Goal: Task Accomplishment & Management: Use online tool/utility

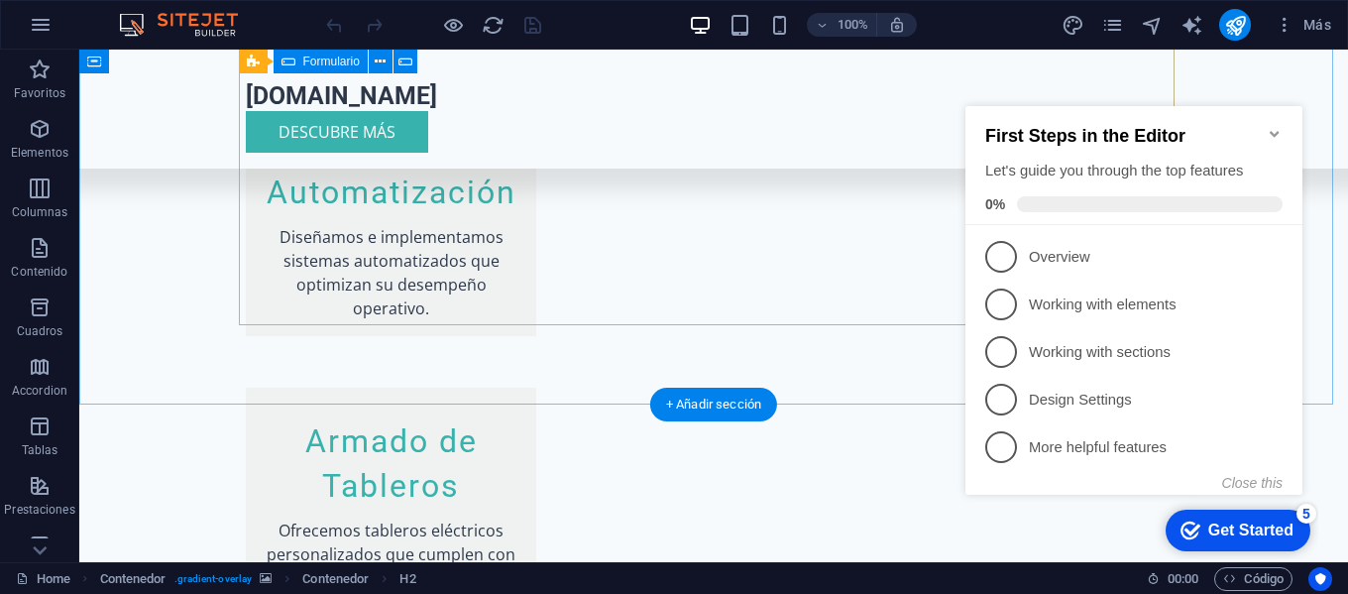
scroll to position [1820, 0]
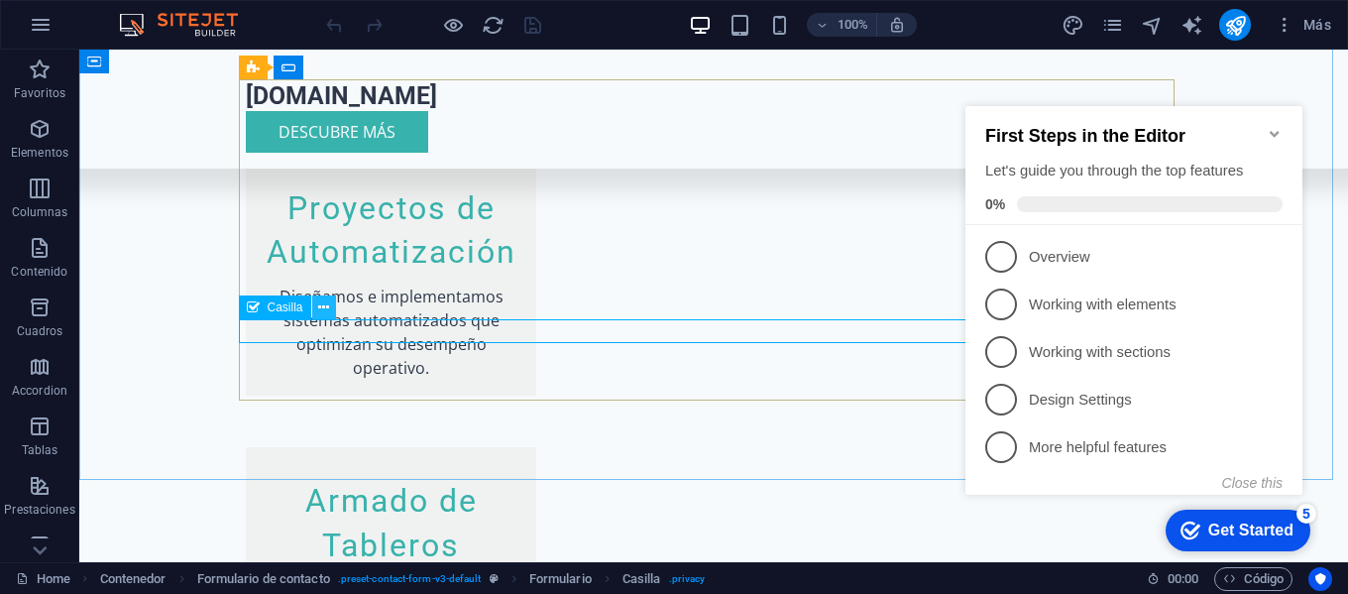
click at [324, 306] on icon at bounding box center [323, 307] width 11 height 21
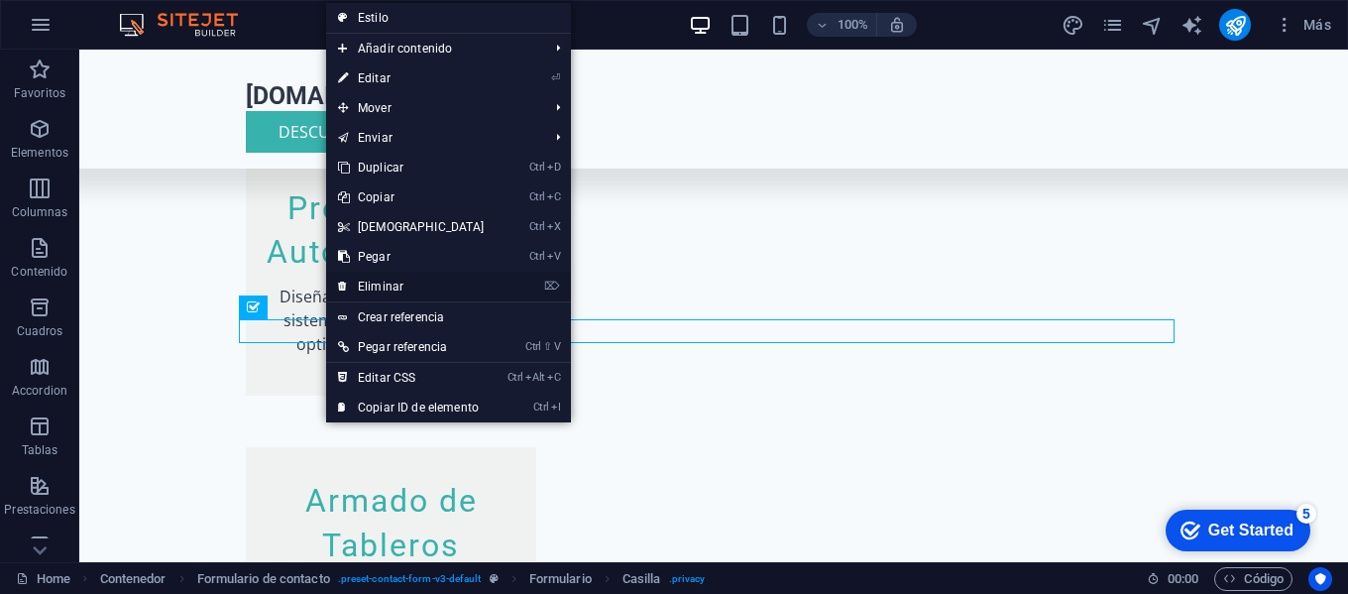
click at [368, 290] on link "⌦ Eliminar" at bounding box center [411, 287] width 171 height 30
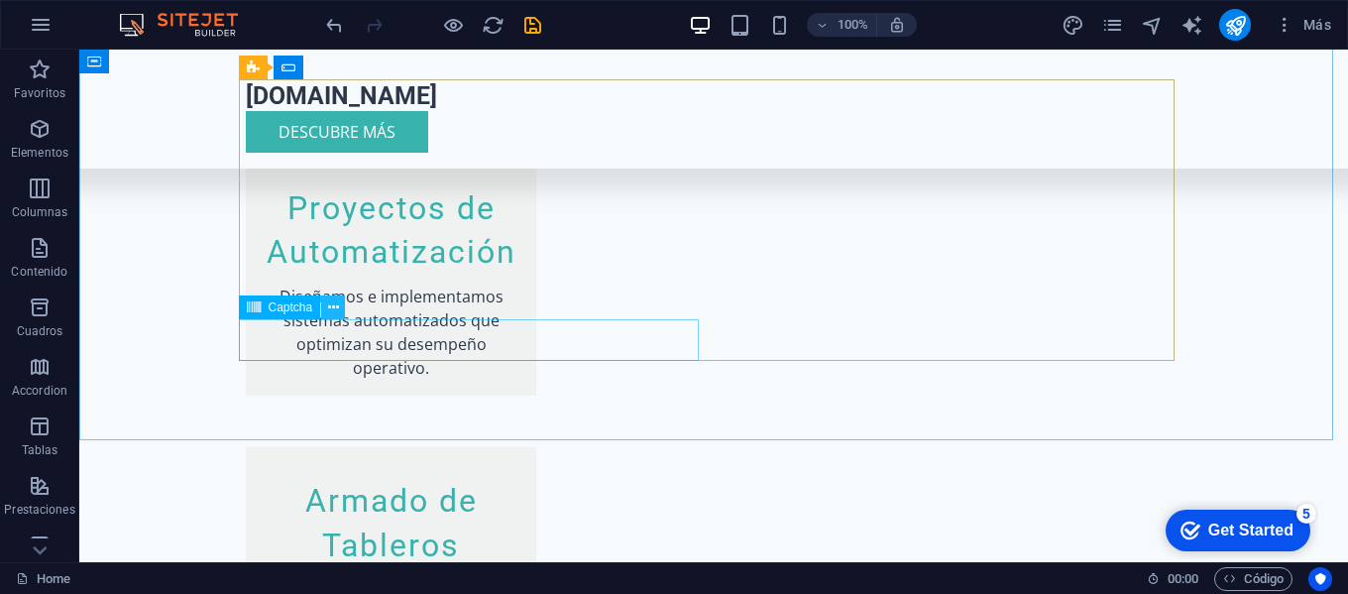
click at [330, 309] on icon at bounding box center [333, 307] width 11 height 21
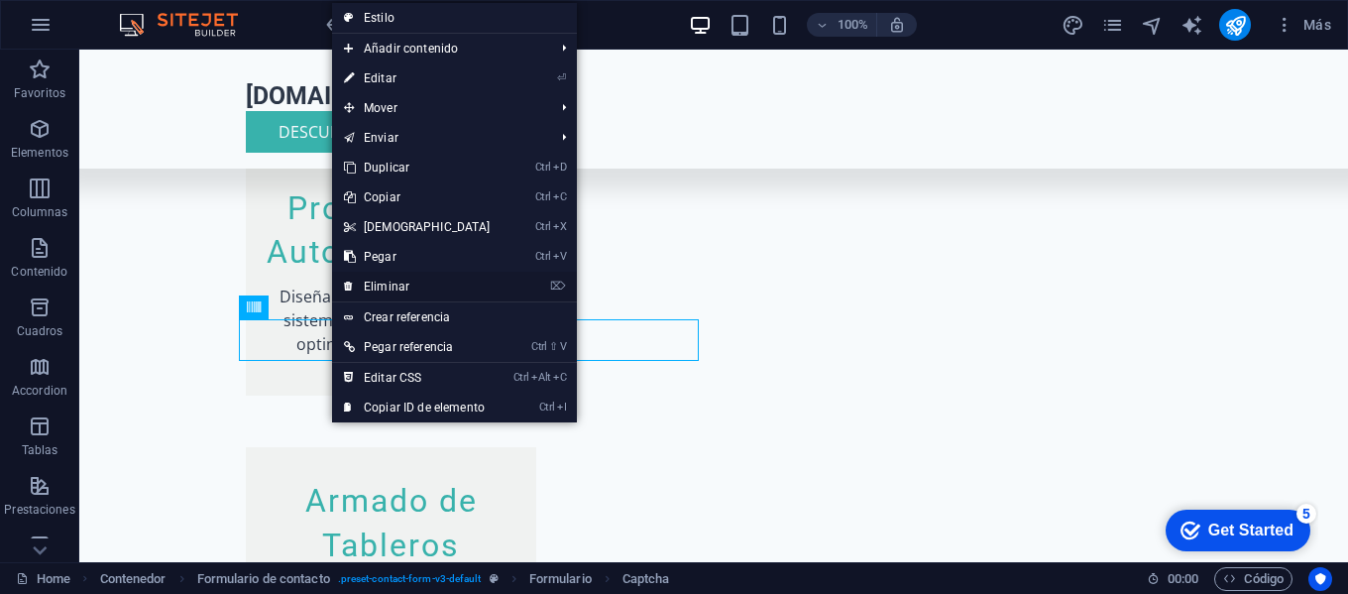
click at [393, 275] on link "⌦ Eliminar" at bounding box center [417, 287] width 171 height 30
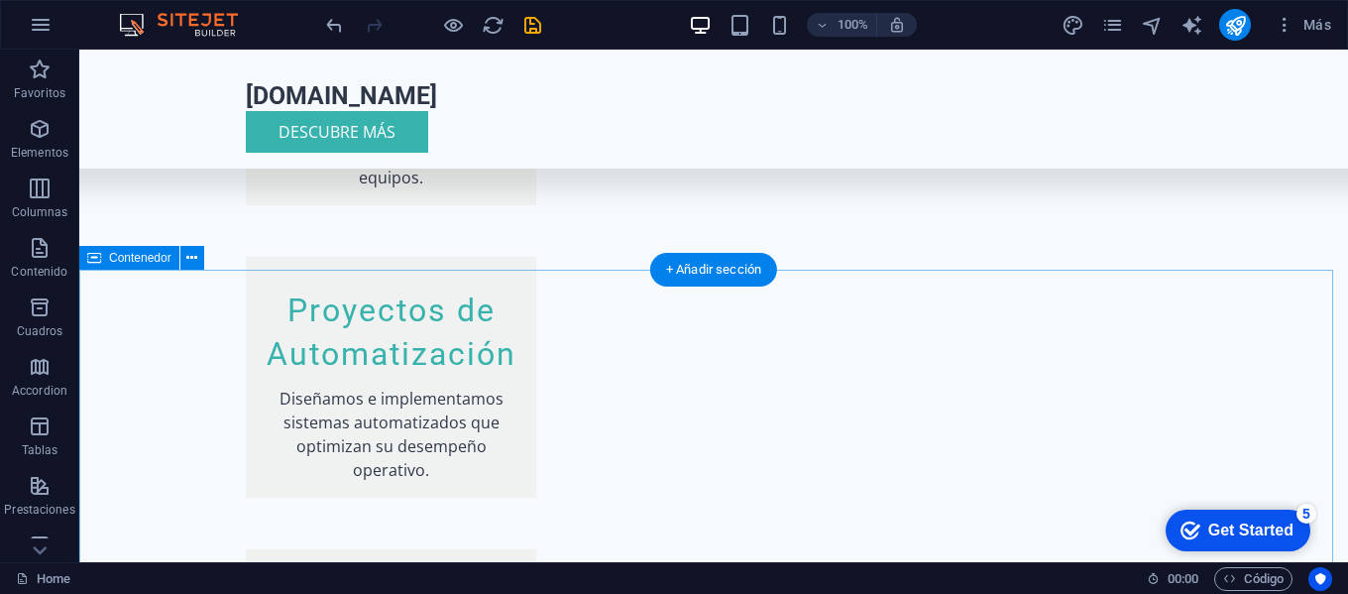
scroll to position [1721, 0]
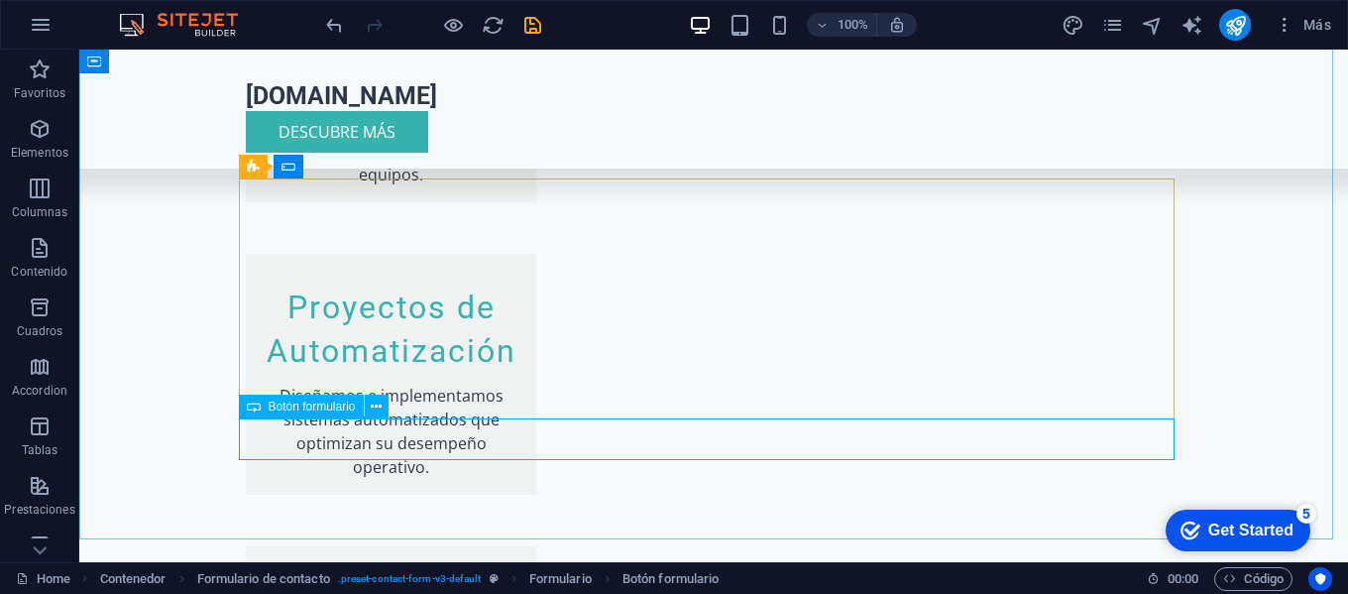
click at [325, 412] on span "Botón formulario" at bounding box center [312, 407] width 87 height 12
click at [379, 407] on icon at bounding box center [376, 407] width 11 height 21
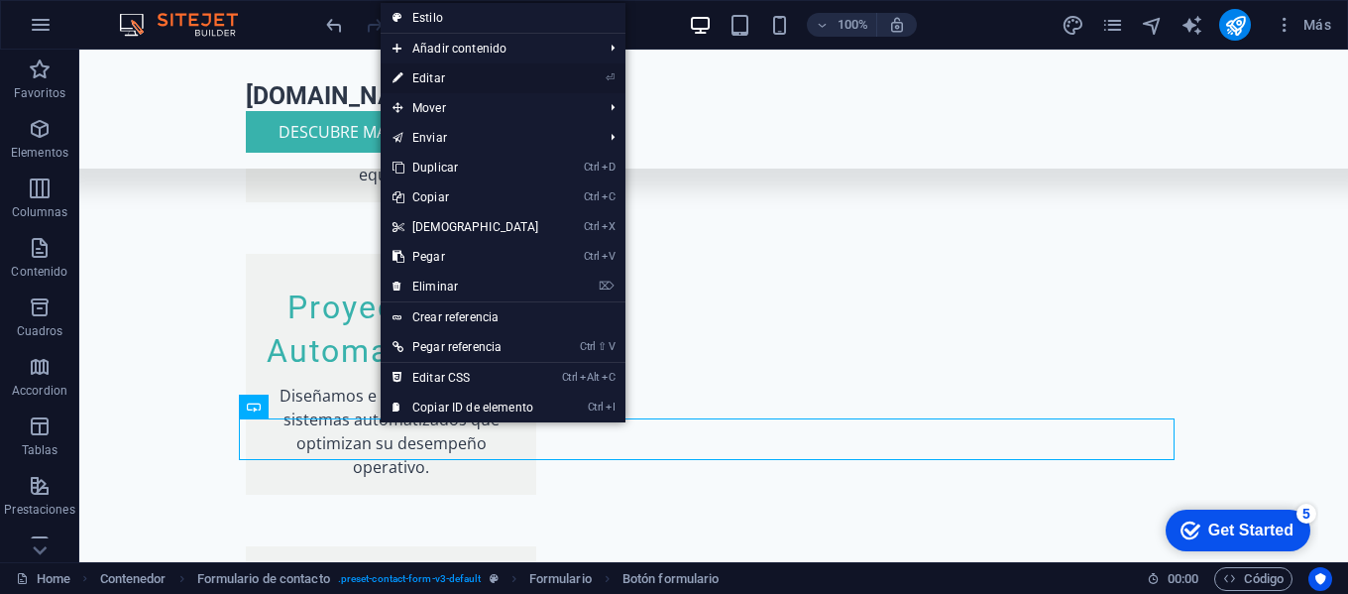
click at [504, 75] on link "⏎ Editar" at bounding box center [466, 78] width 171 height 30
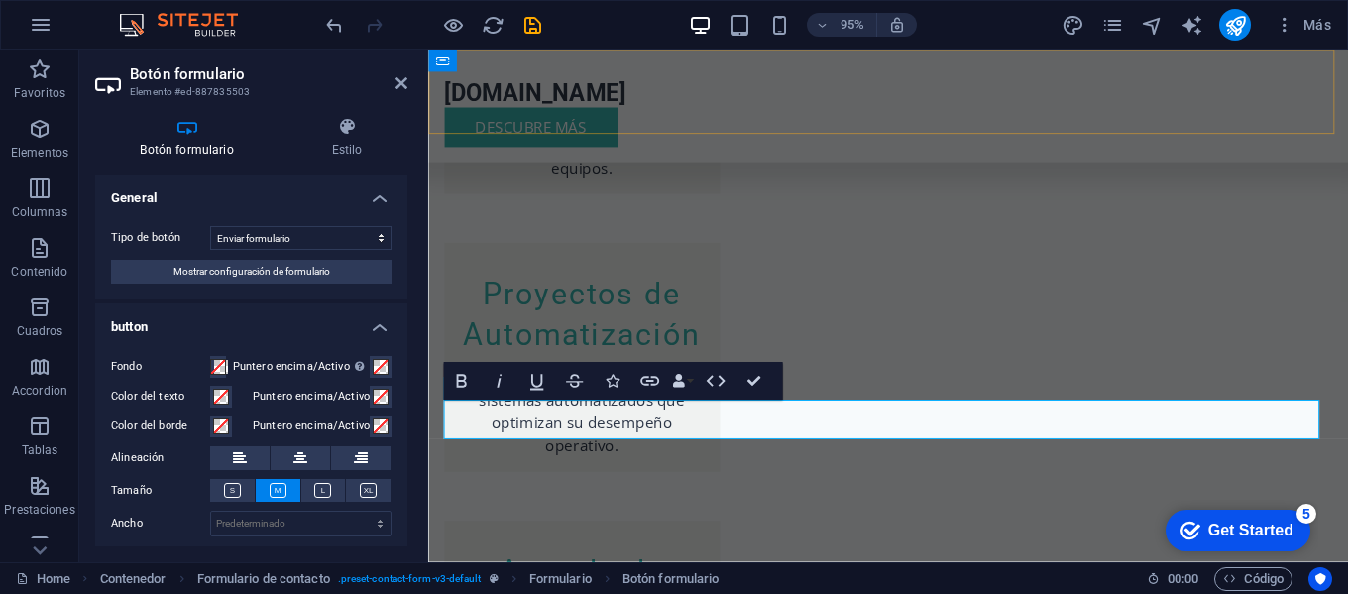
scroll to position [1691, 0]
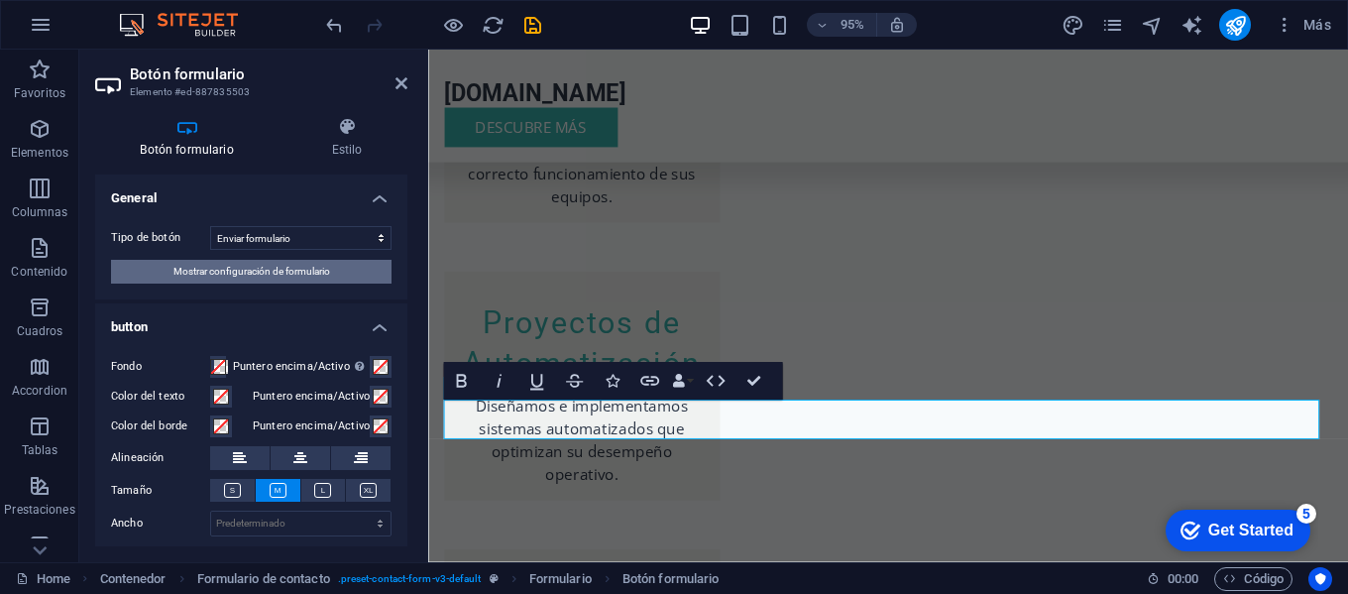
click at [303, 279] on span "Mostrar configuración de formulario" at bounding box center [252, 272] width 157 height 24
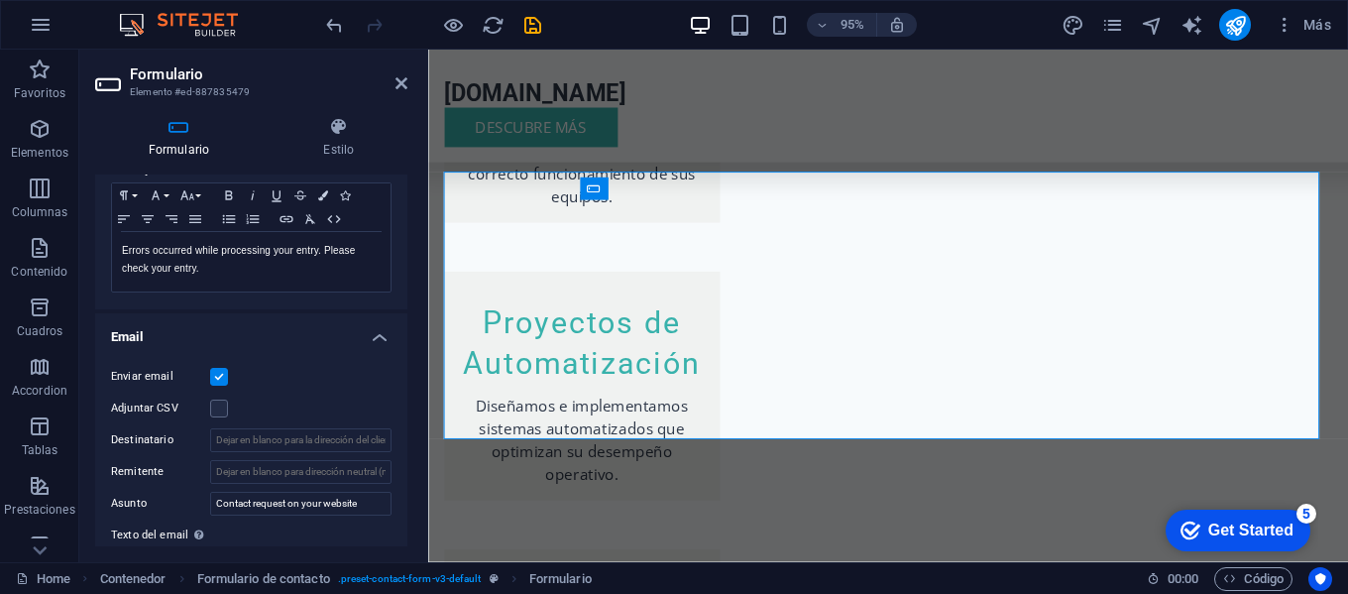
scroll to position [397, 0]
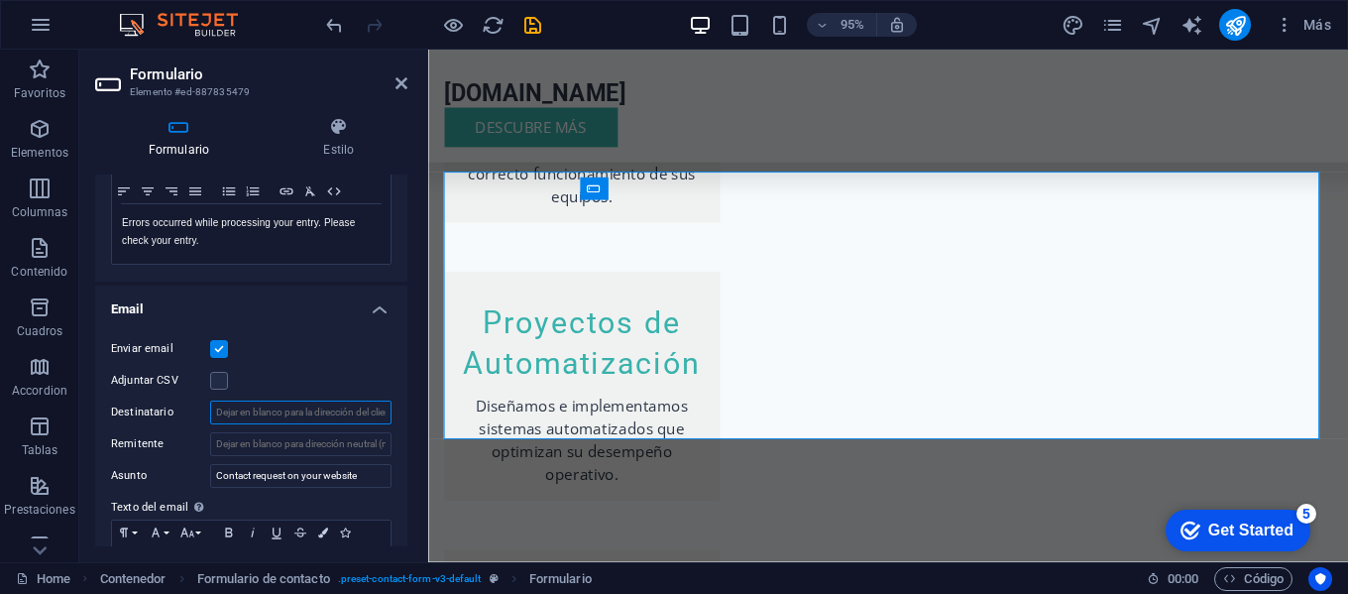
click at [258, 422] on input "Destinatario" at bounding box center [300, 413] width 181 height 24
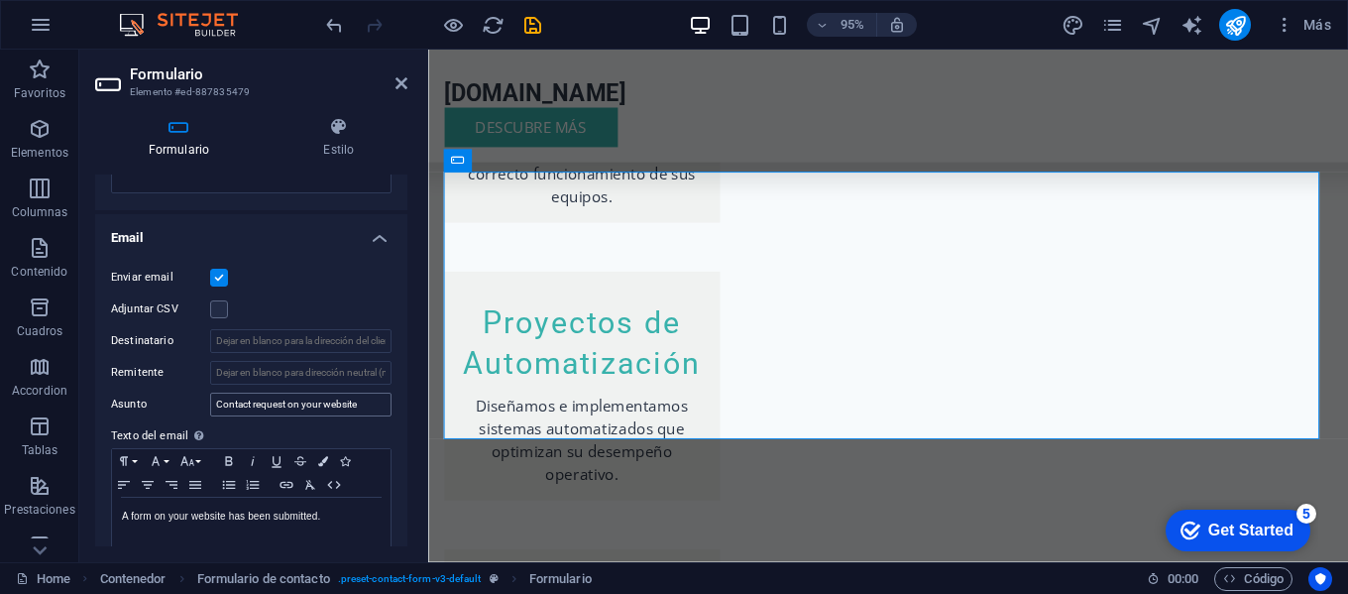
scroll to position [440, 0]
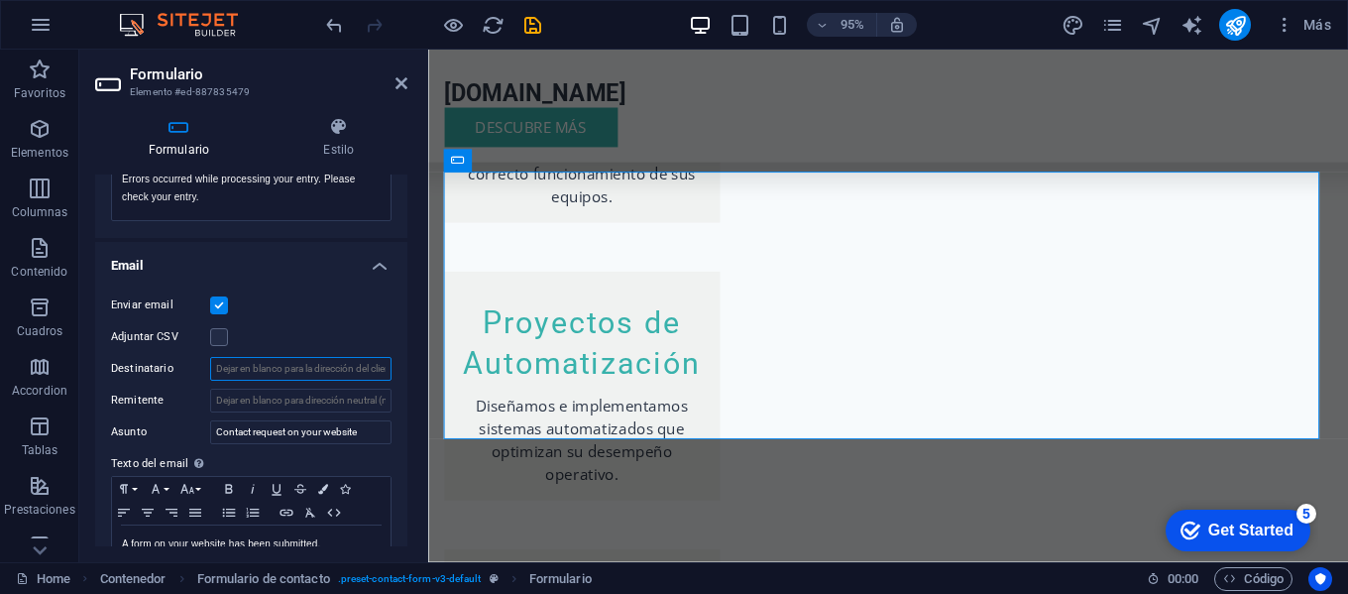
click at [226, 370] on input "Destinatario" at bounding box center [300, 369] width 181 height 24
type input "[EMAIL_ADDRESS][DOMAIN_NAME]"
click at [259, 404] on input "Remitente" at bounding box center [300, 401] width 181 height 24
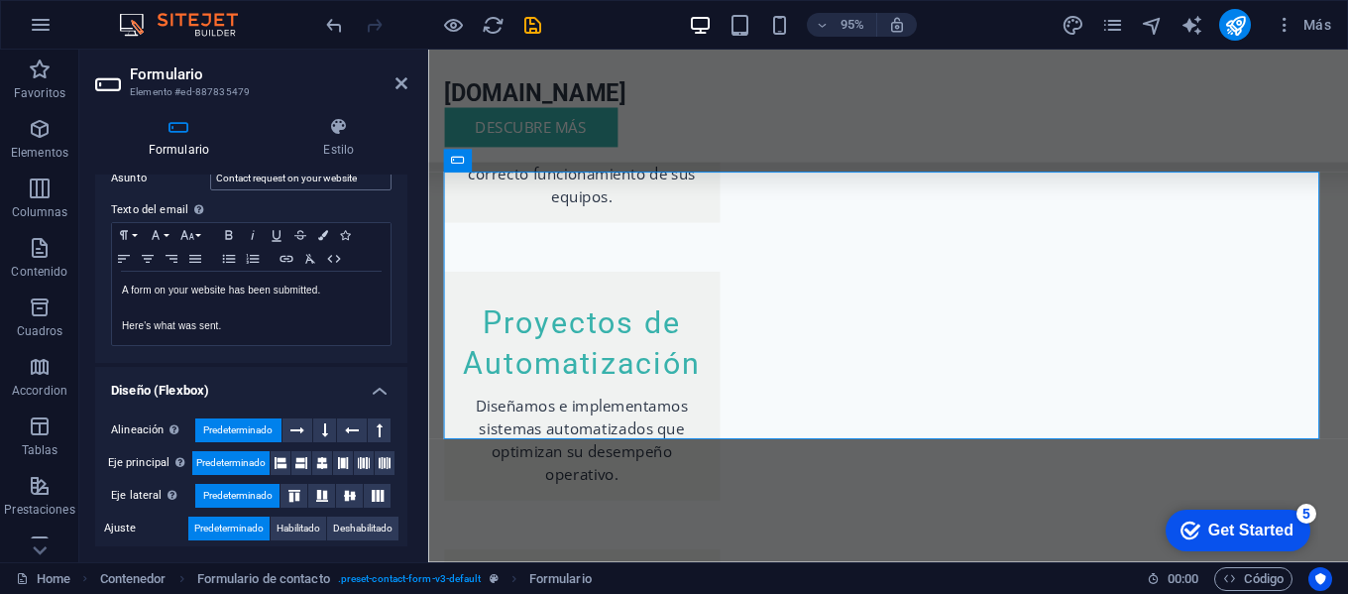
scroll to position [738, 0]
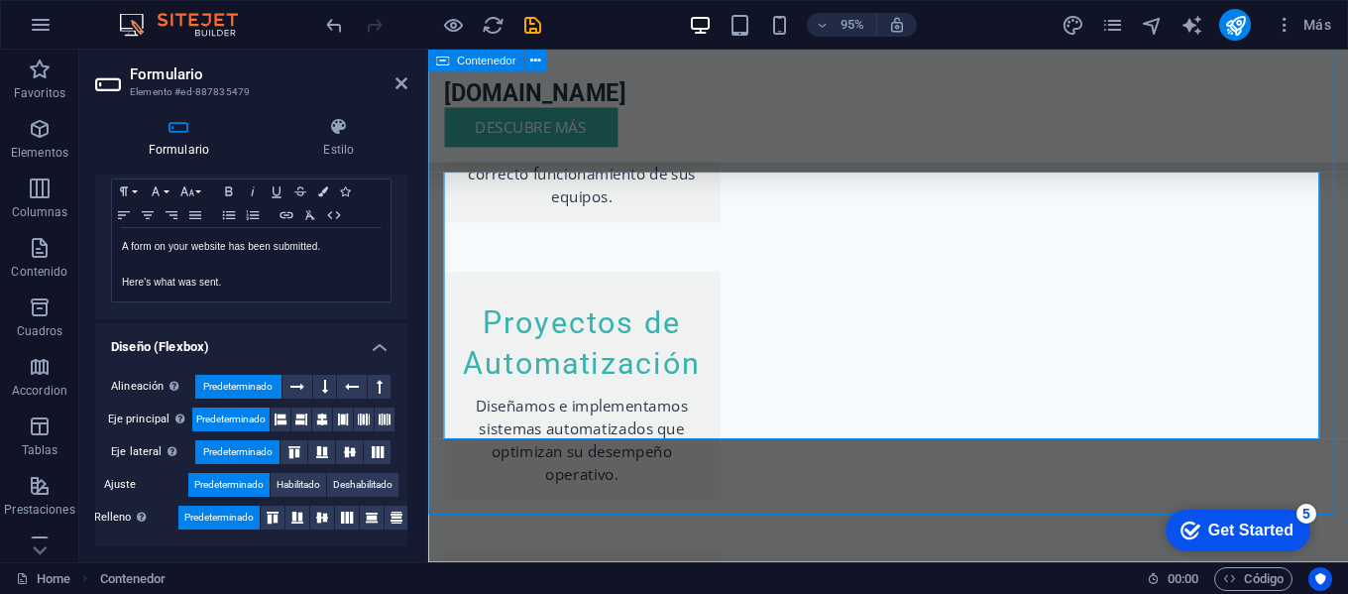
scroll to position [1721, 0]
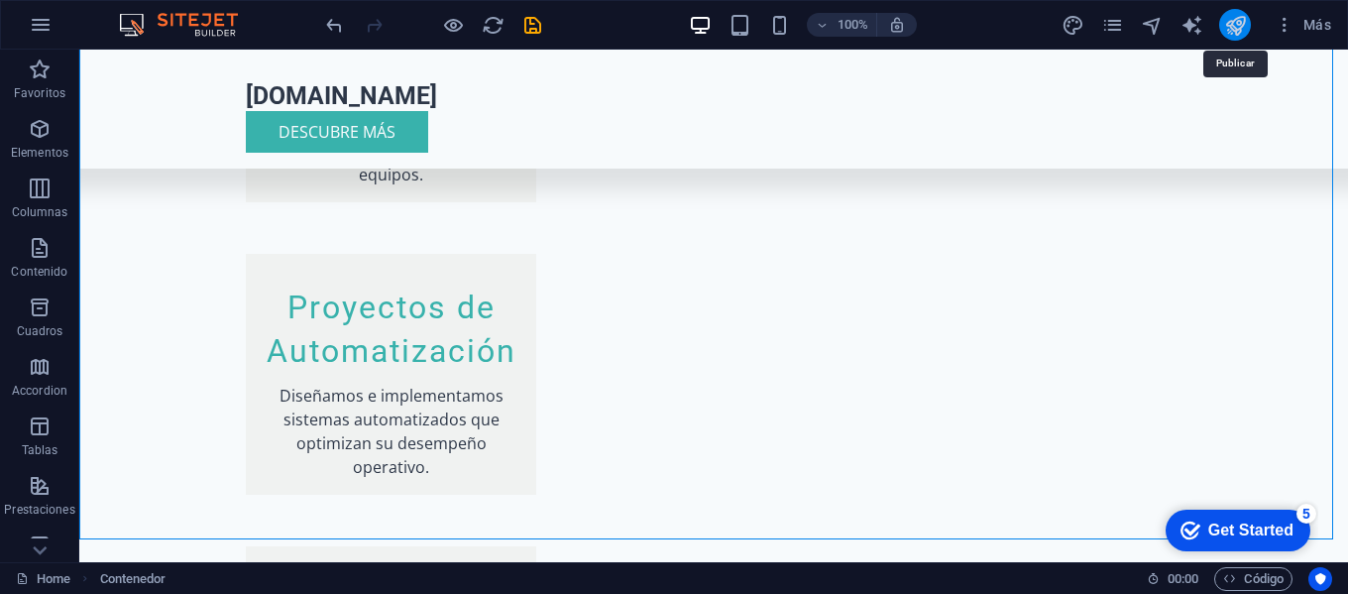
click at [1239, 24] on icon "publish" at bounding box center [1235, 25] width 23 height 23
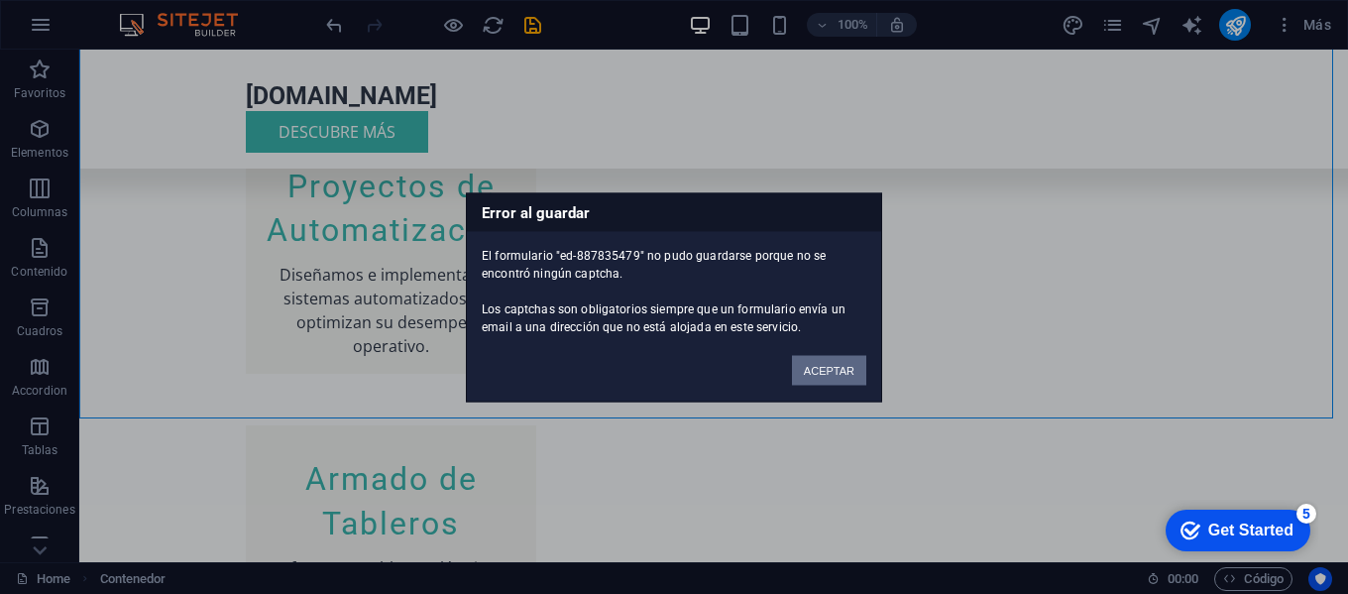
click at [824, 365] on button "ACEPTAR" at bounding box center [829, 370] width 74 height 30
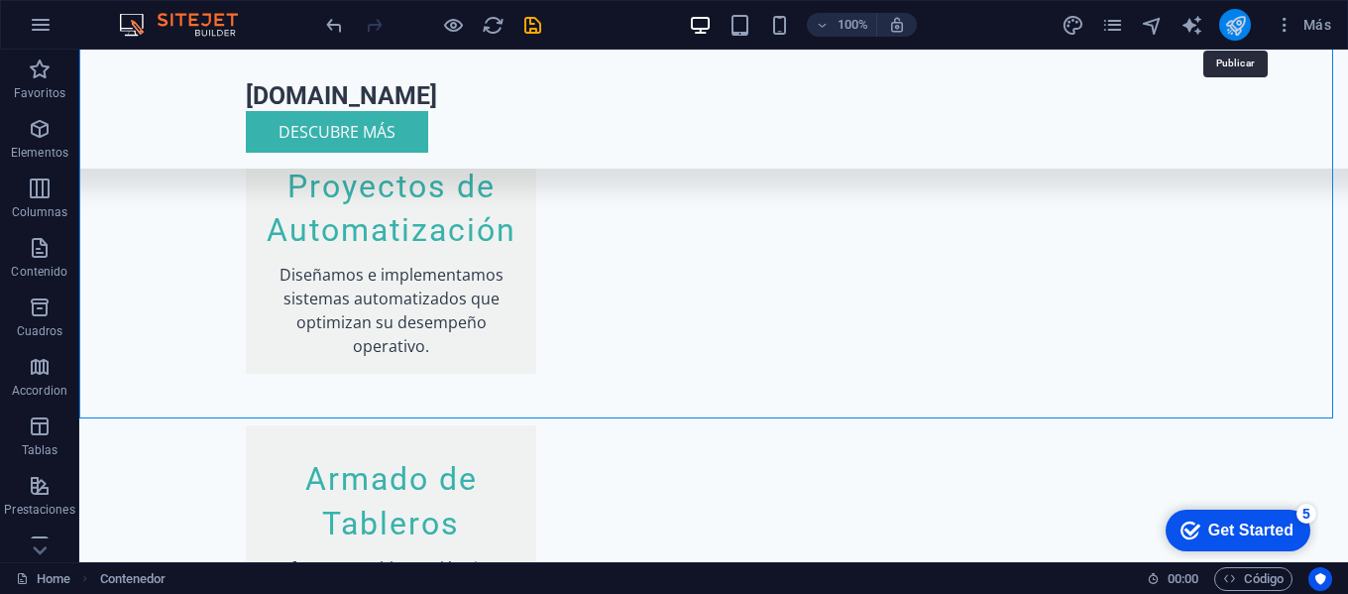
click at [1239, 28] on icon "publish" at bounding box center [1235, 25] width 23 height 23
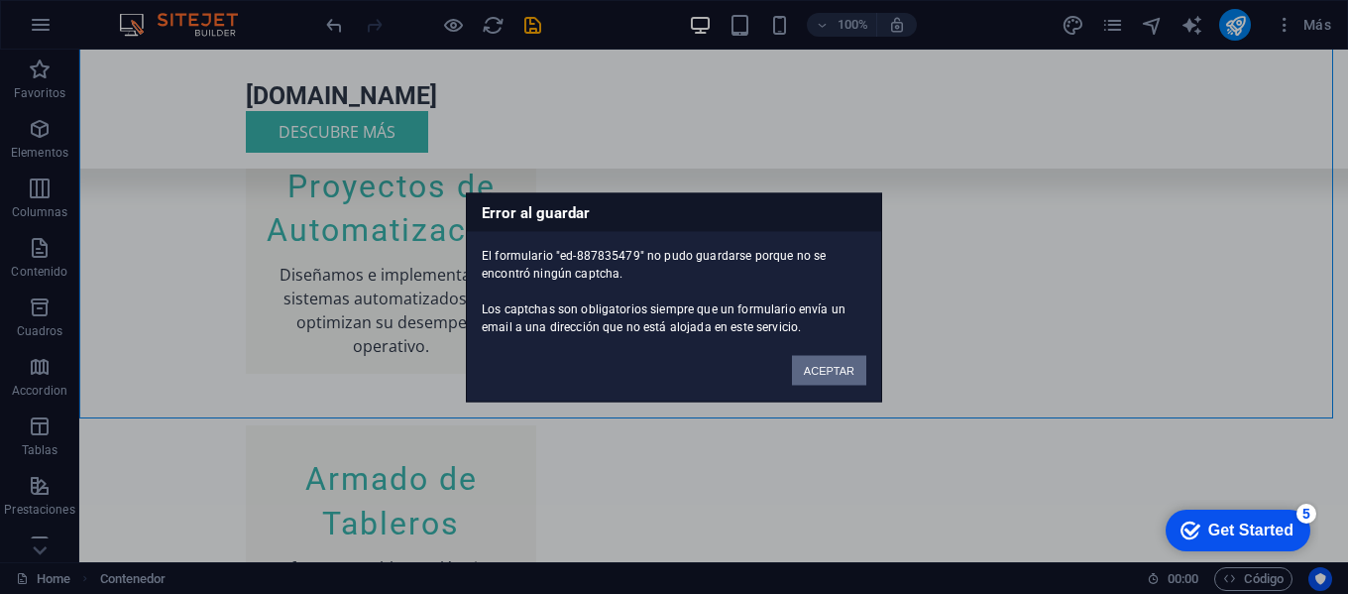
click at [822, 371] on button "ACEPTAR" at bounding box center [829, 370] width 74 height 30
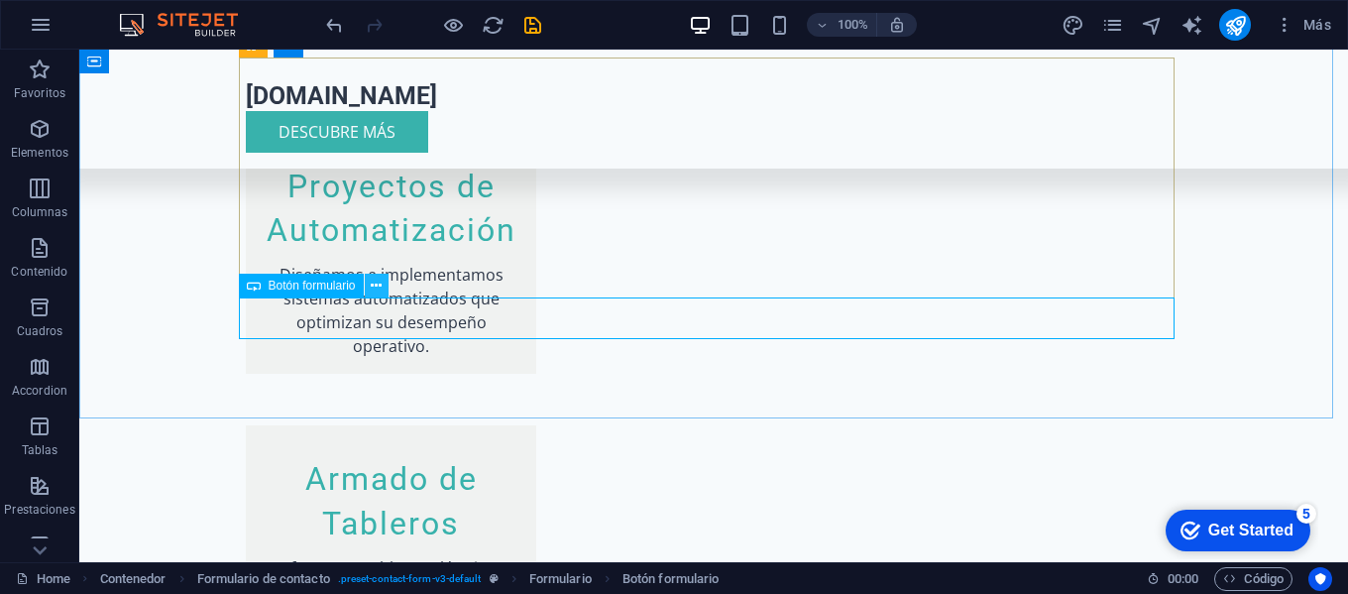
click at [378, 292] on icon at bounding box center [376, 286] width 11 height 21
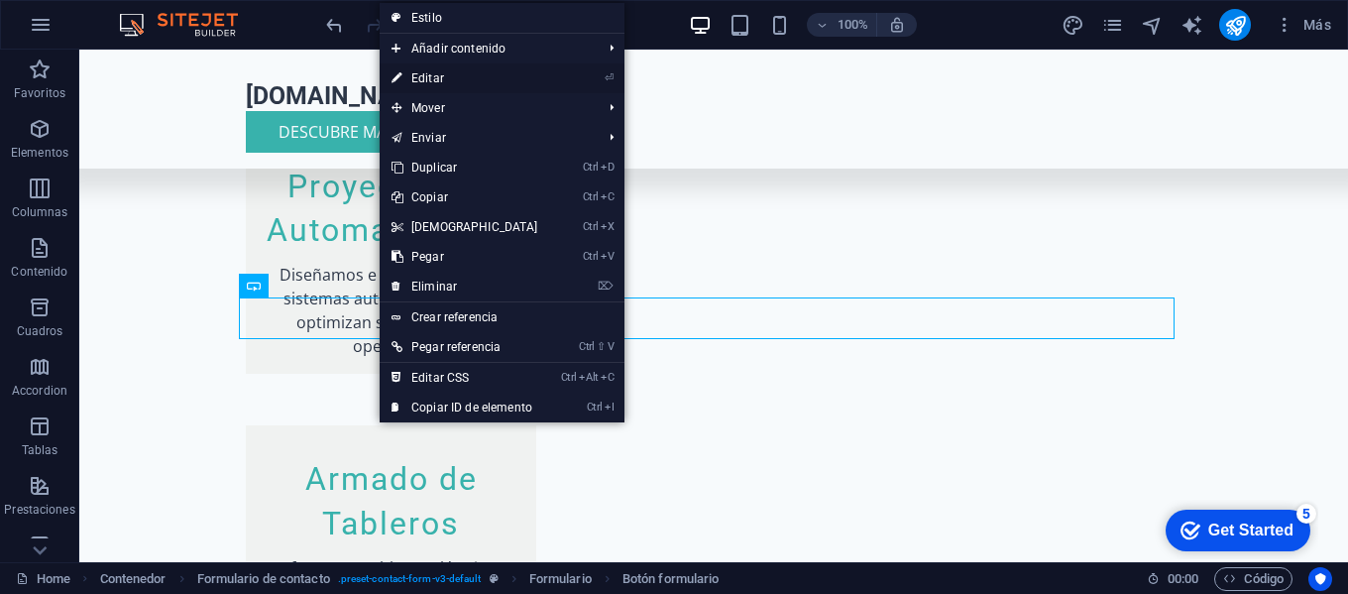
click at [497, 71] on link "⏎ Editar" at bounding box center [465, 78] width 171 height 30
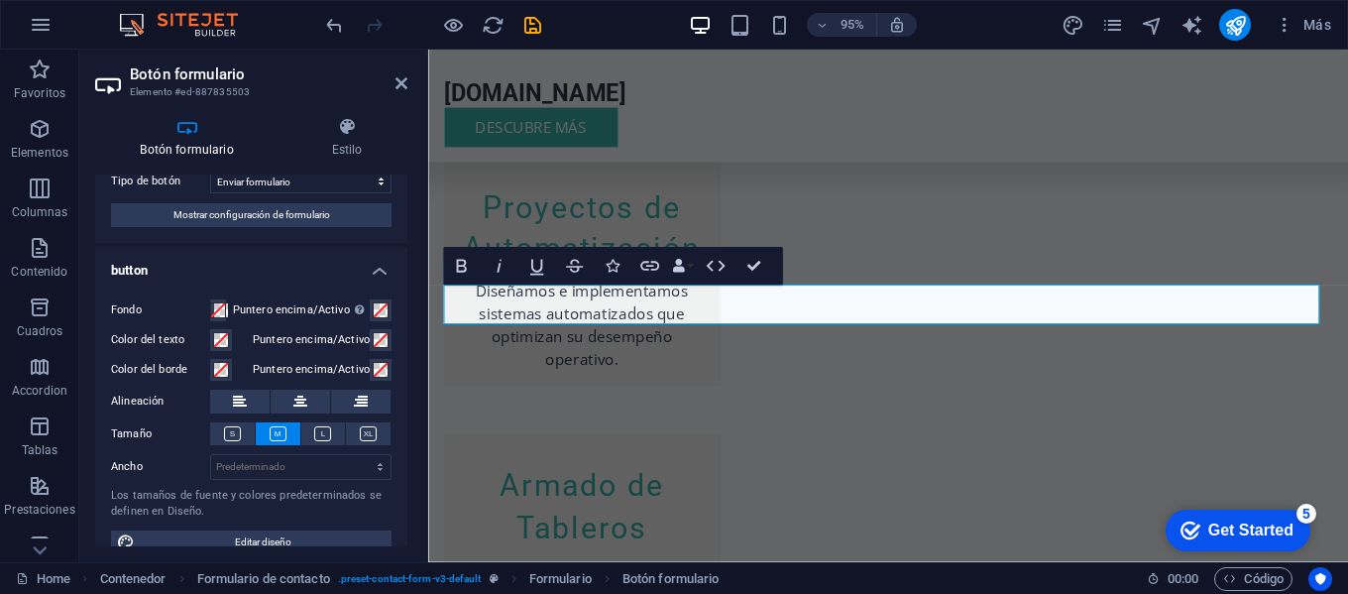
scroll to position [80, 0]
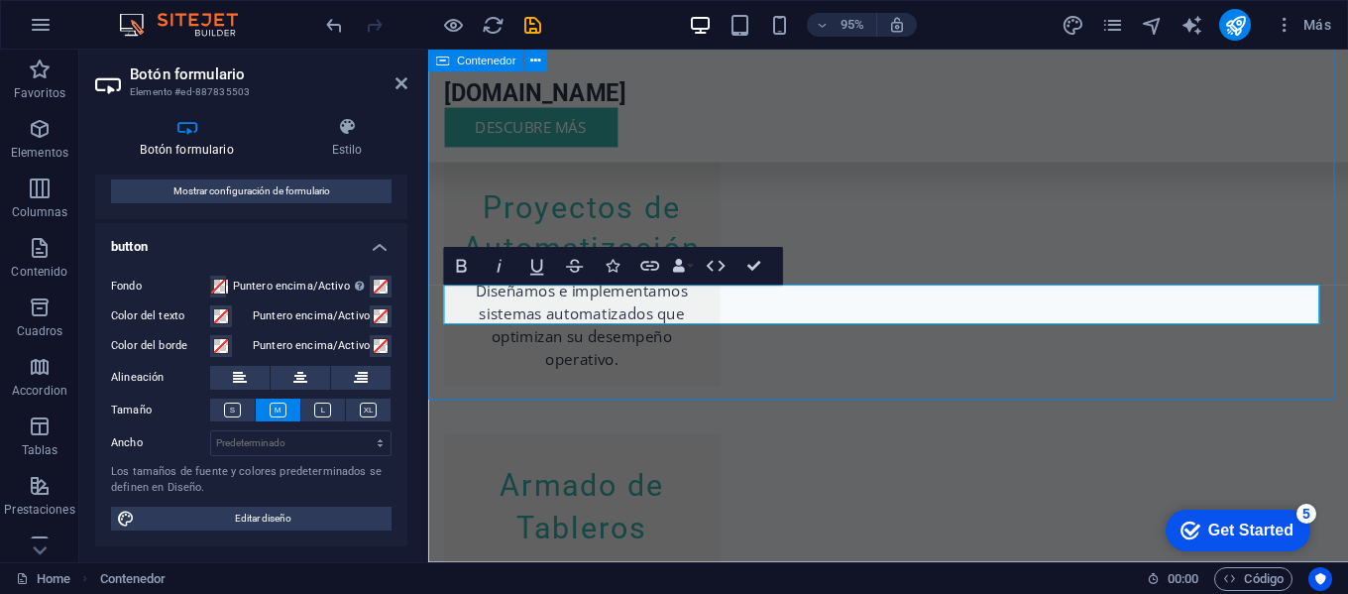
scroll to position [1842, 0]
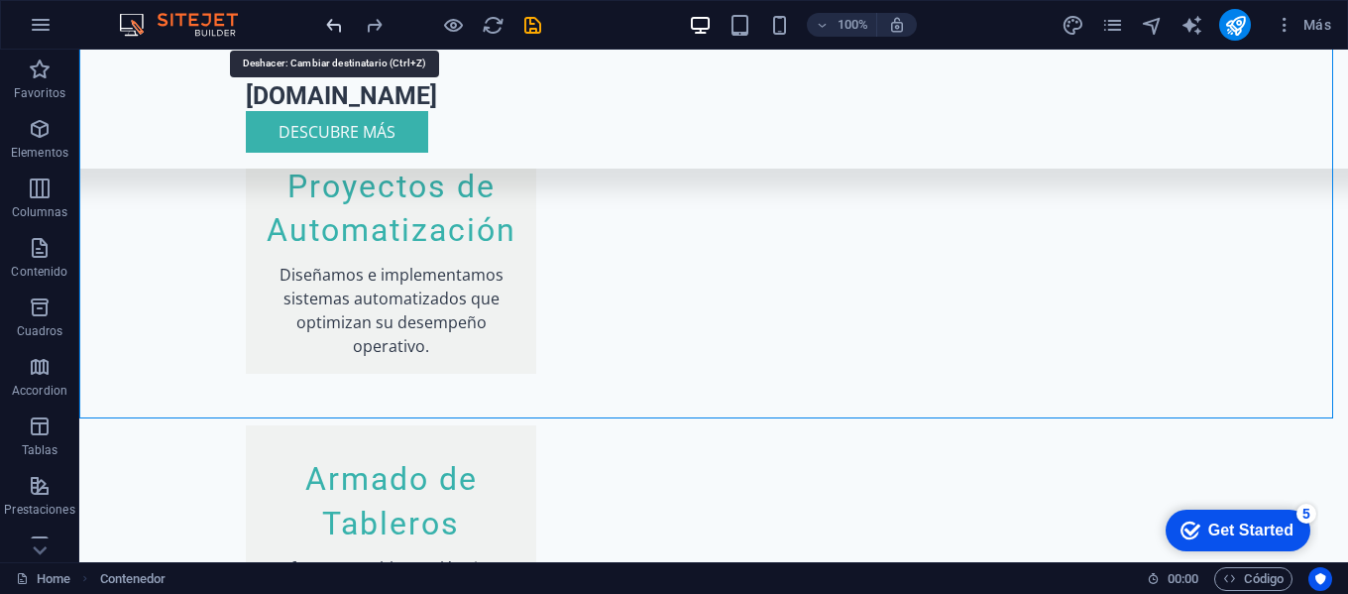
click at [336, 26] on icon "undo" at bounding box center [334, 25] width 23 height 23
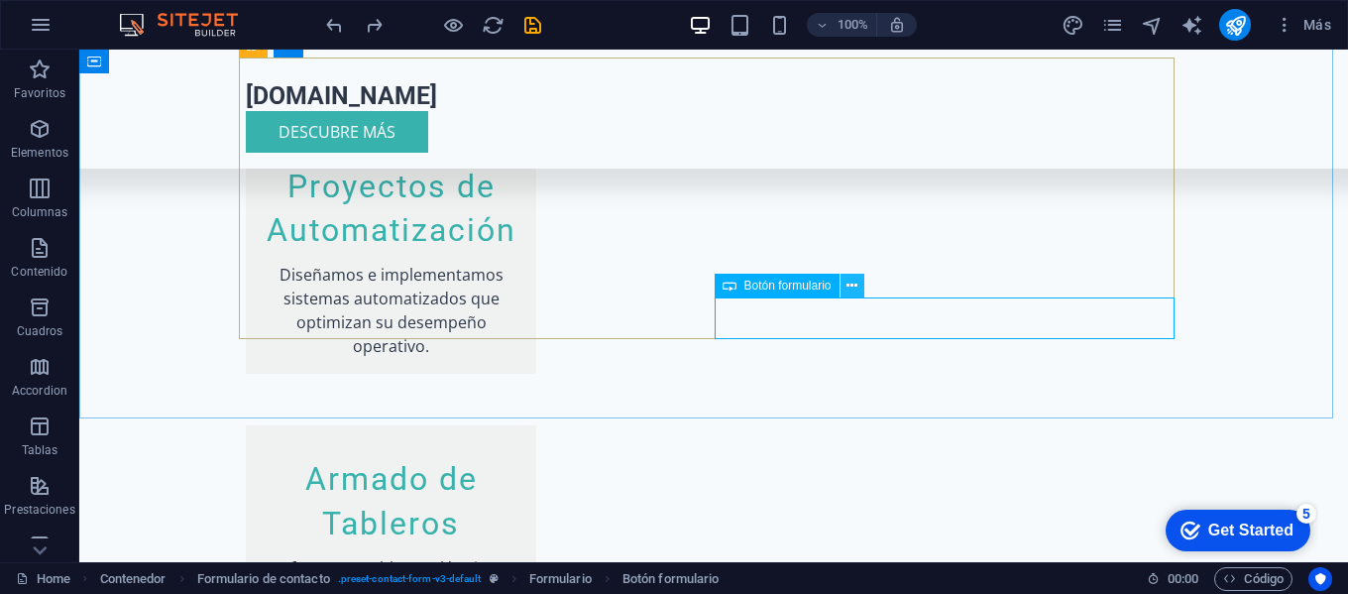
click at [856, 290] on icon at bounding box center [852, 286] width 11 height 21
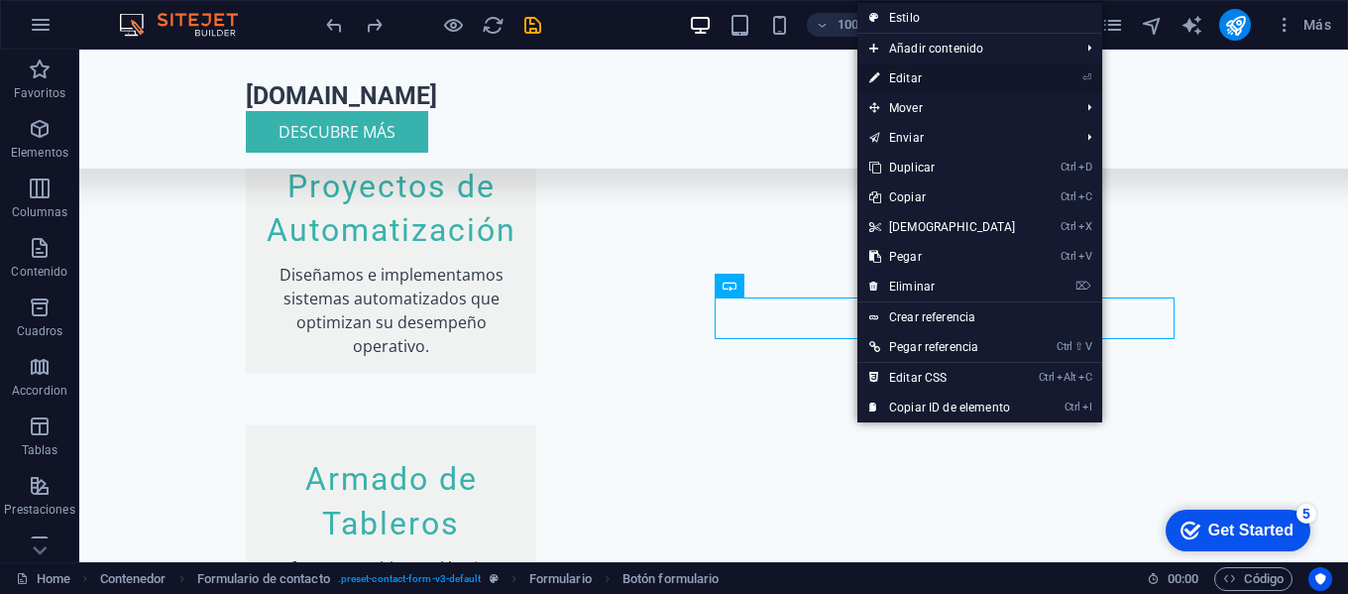
click at [919, 88] on link "⏎ Editar" at bounding box center [943, 78] width 171 height 30
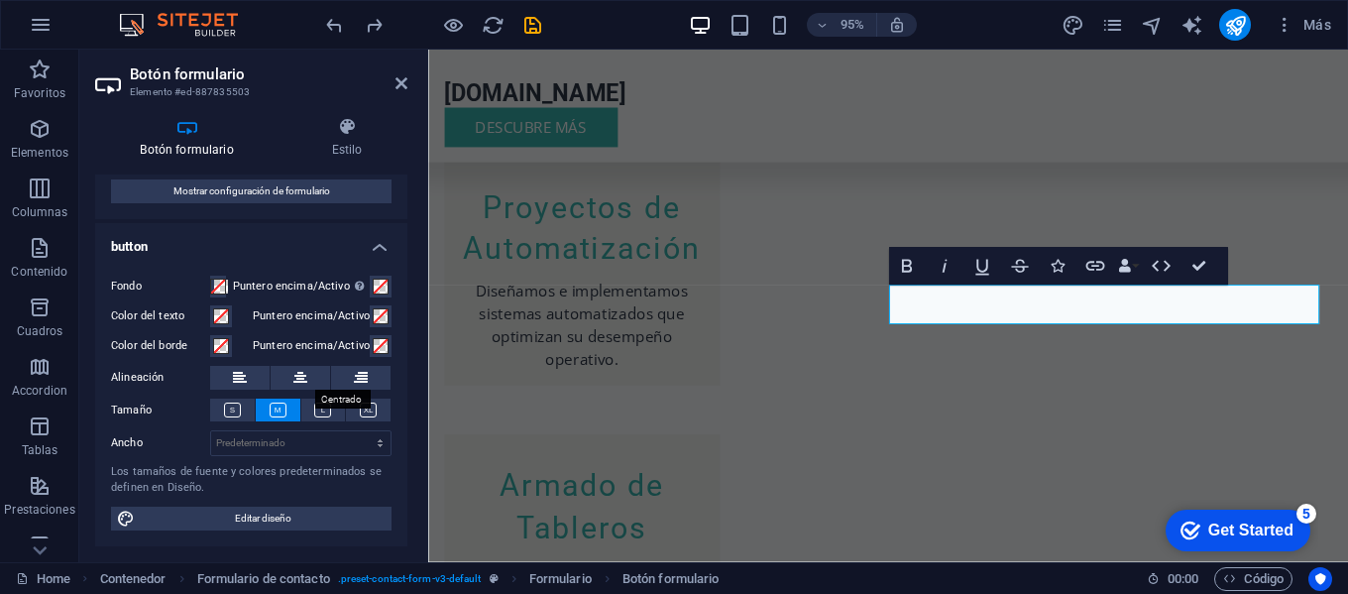
scroll to position [0, 0]
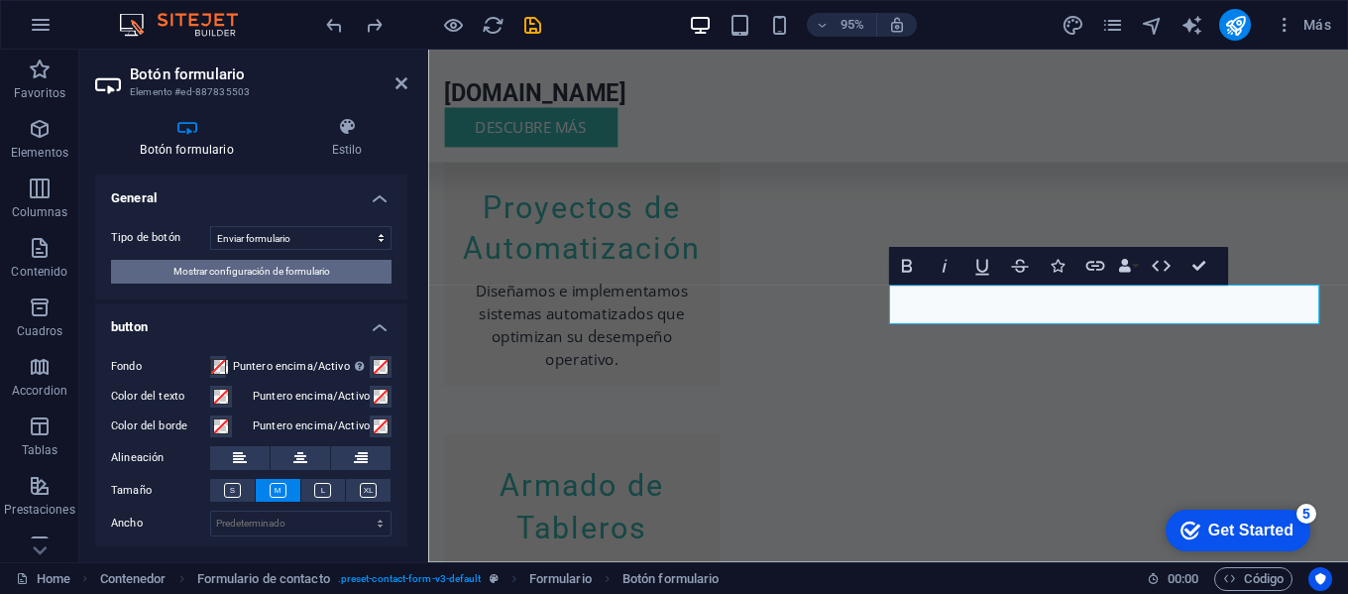
click at [295, 274] on span "Mostrar configuración de formulario" at bounding box center [252, 272] width 157 height 24
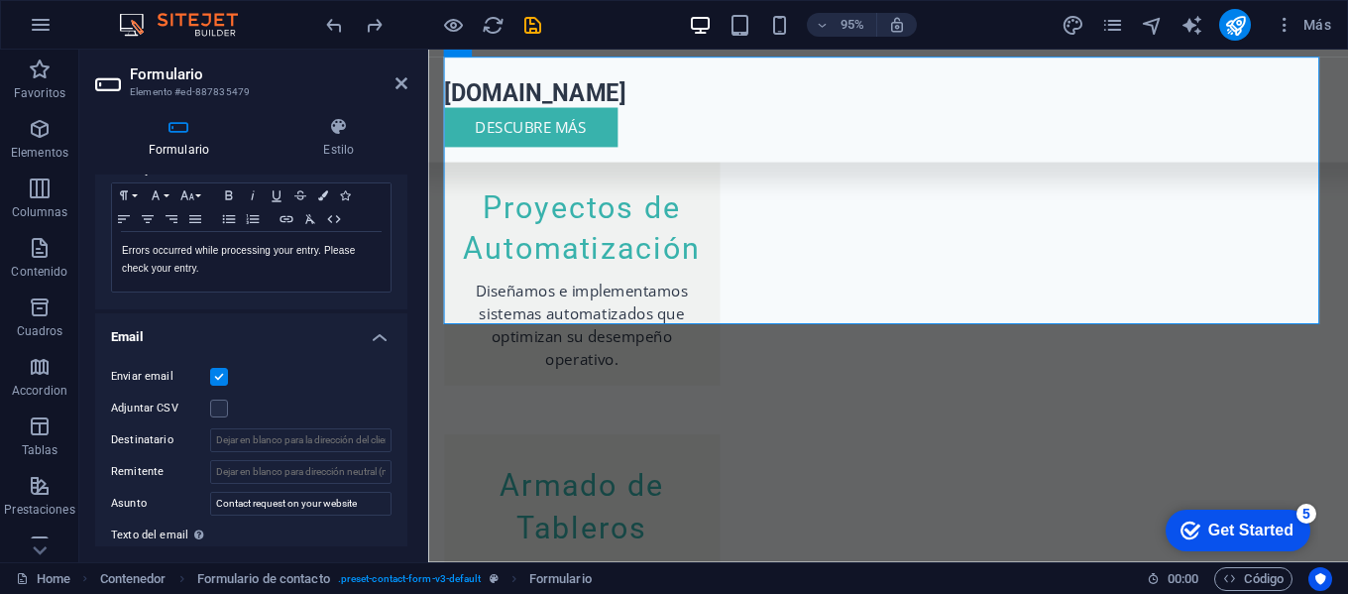
scroll to position [397, 0]
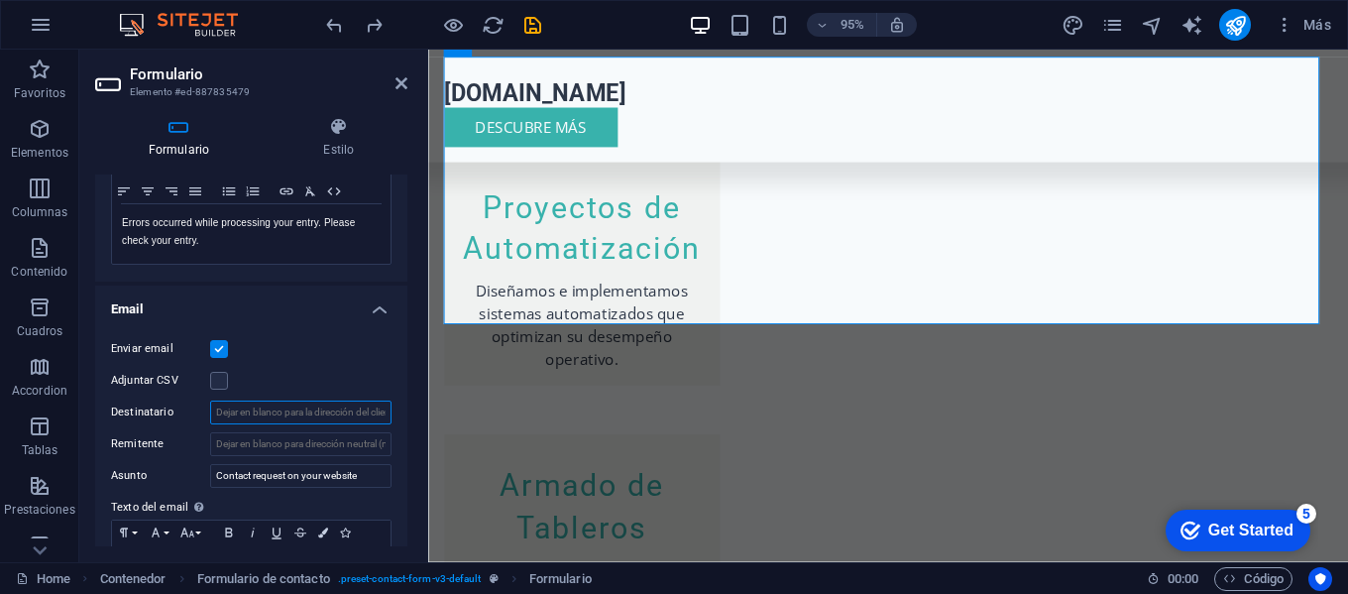
click at [268, 409] on input "Destinatario" at bounding box center [300, 413] width 181 height 24
type input "[EMAIL_ADDRESS][DOMAIN_NAME]"
click at [647, 106] on div "[DOMAIN_NAME]" at bounding box center [913, 96] width 936 height 30
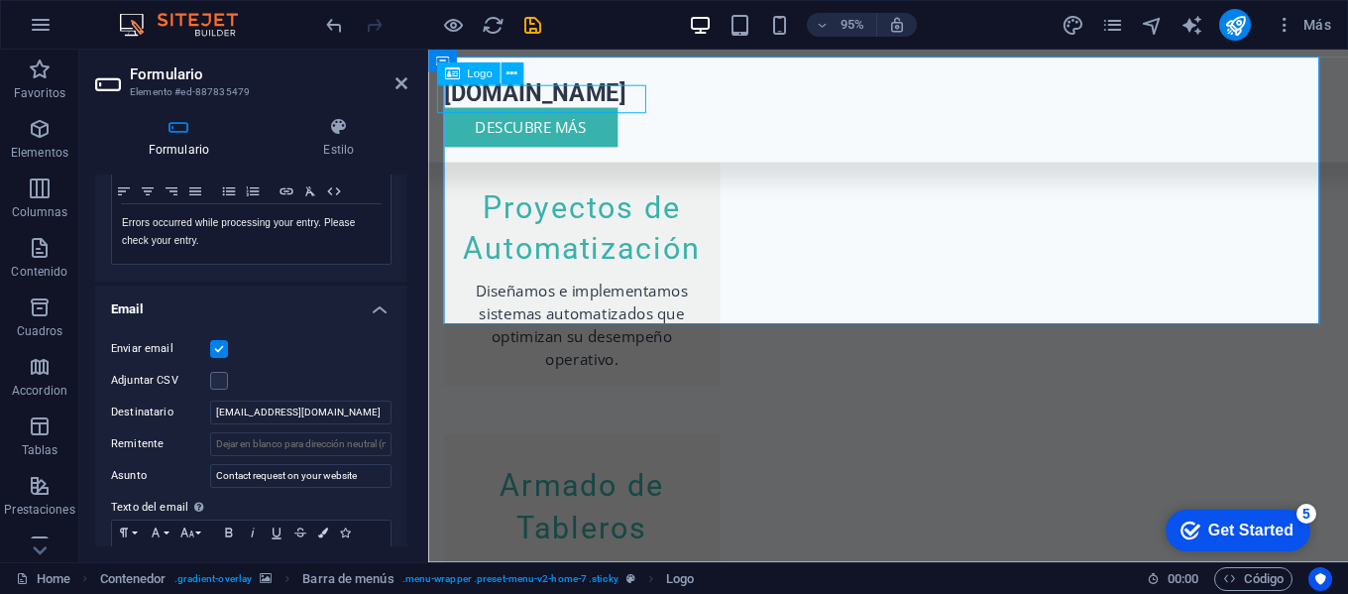
scroll to position [1842, 0]
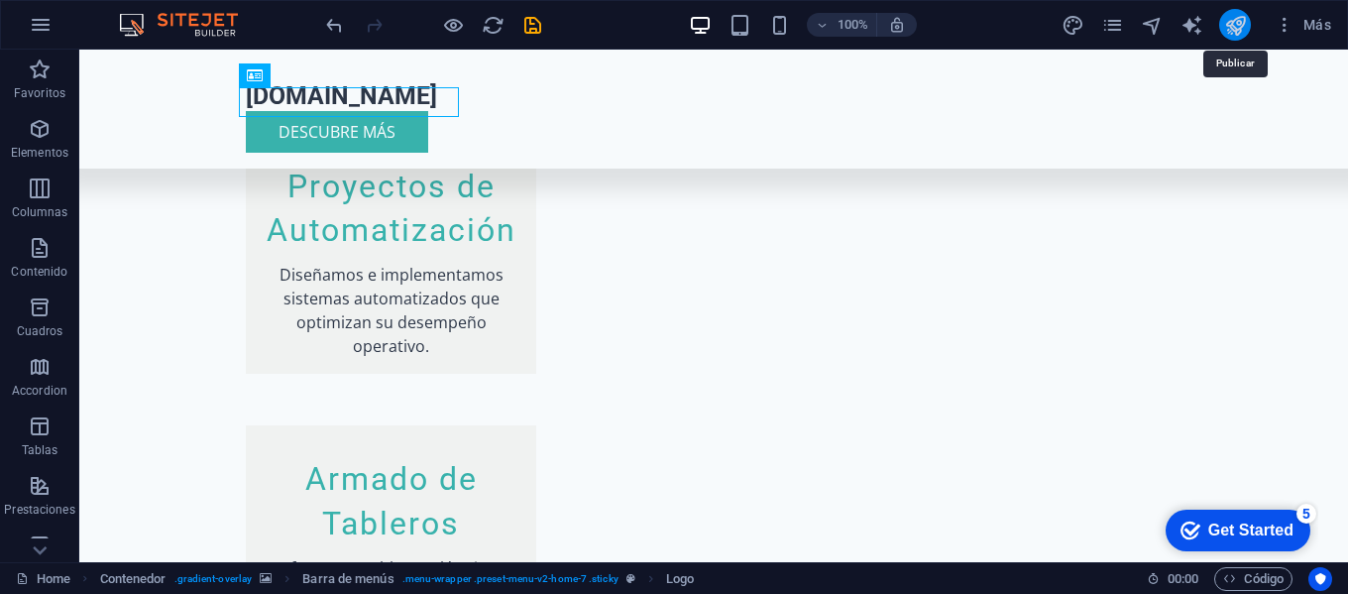
click at [1245, 23] on icon "publish" at bounding box center [1235, 25] width 23 height 23
